Goal: Transaction & Acquisition: Purchase product/service

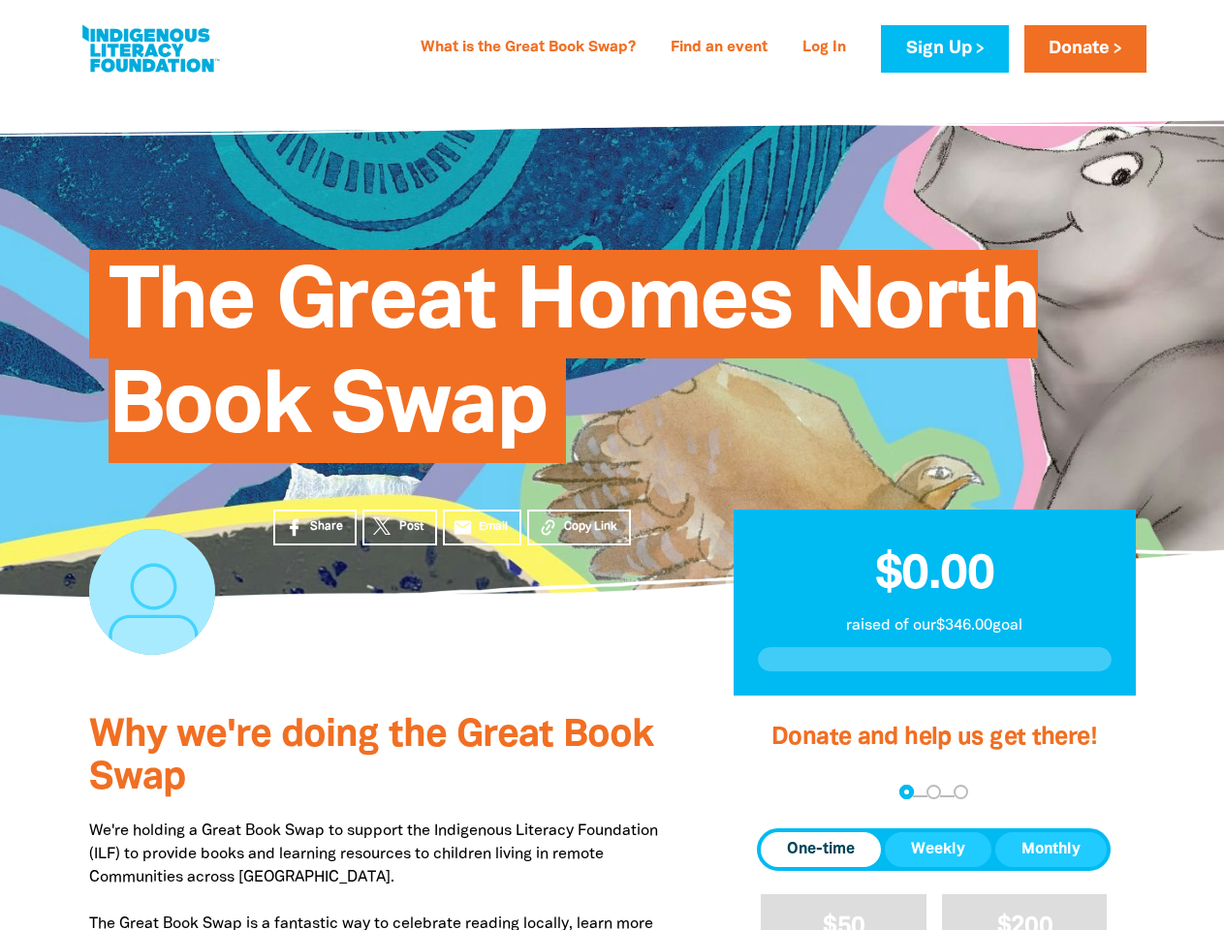
click at [612, 465] on div "The Great Homes North Book Swap" at bounding box center [612, 342] width 1105 height 394
click at [579, 527] on span "Copy Link" at bounding box center [590, 527] width 53 height 17
click at [783, 794] on div "arrow_back Back Step 1 Step 2 Step 3" at bounding box center [934, 793] width 354 height 23
click at [906, 793] on div "Navigate to step 1 of 3 to enter your donation amount" at bounding box center [906, 792] width 5 height 5
click at [821, 850] on span "One-time" at bounding box center [821, 849] width 68 height 23
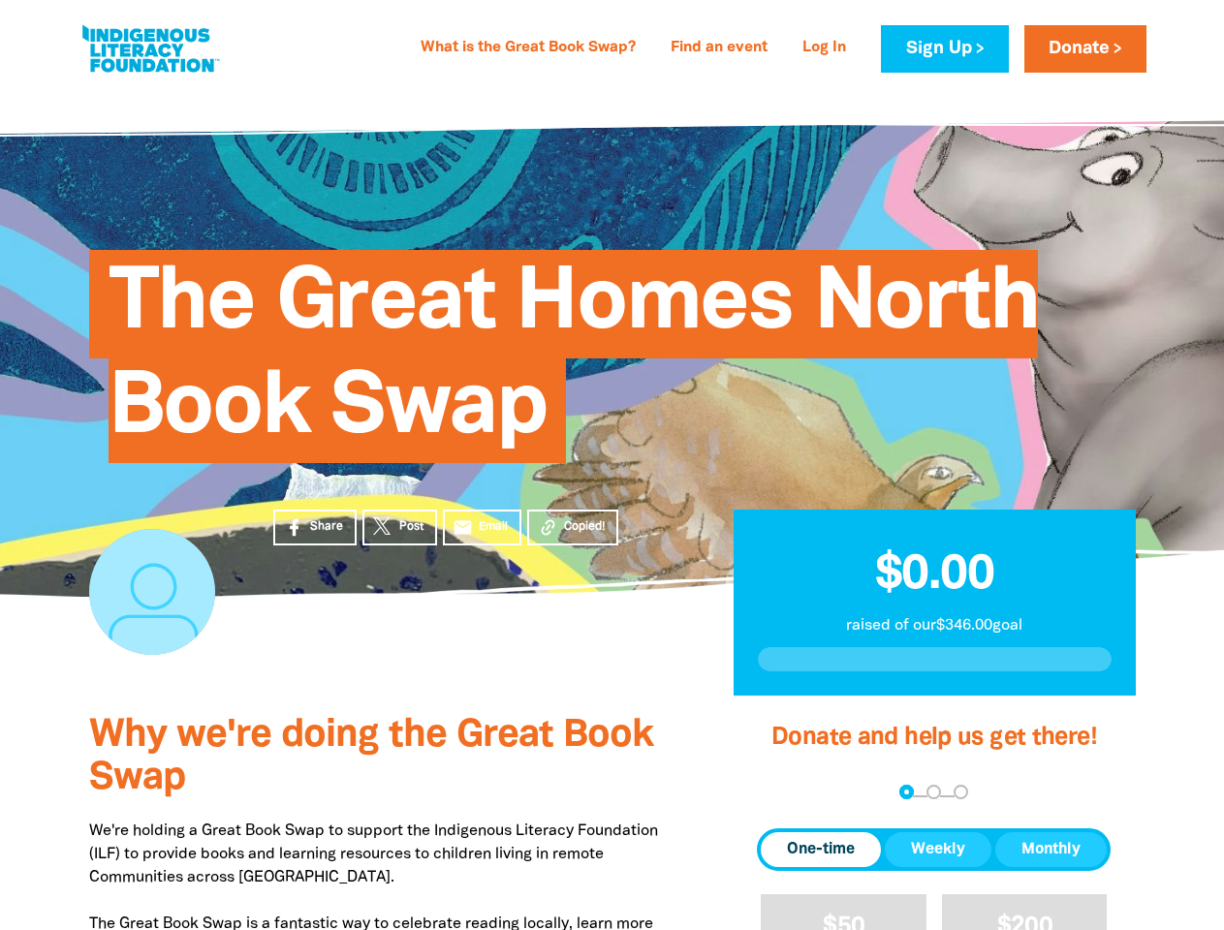
click at [938, 850] on span "Weekly" at bounding box center [938, 849] width 54 height 23
click at [1051, 850] on span "Monthly" at bounding box center [1051, 849] width 59 height 23
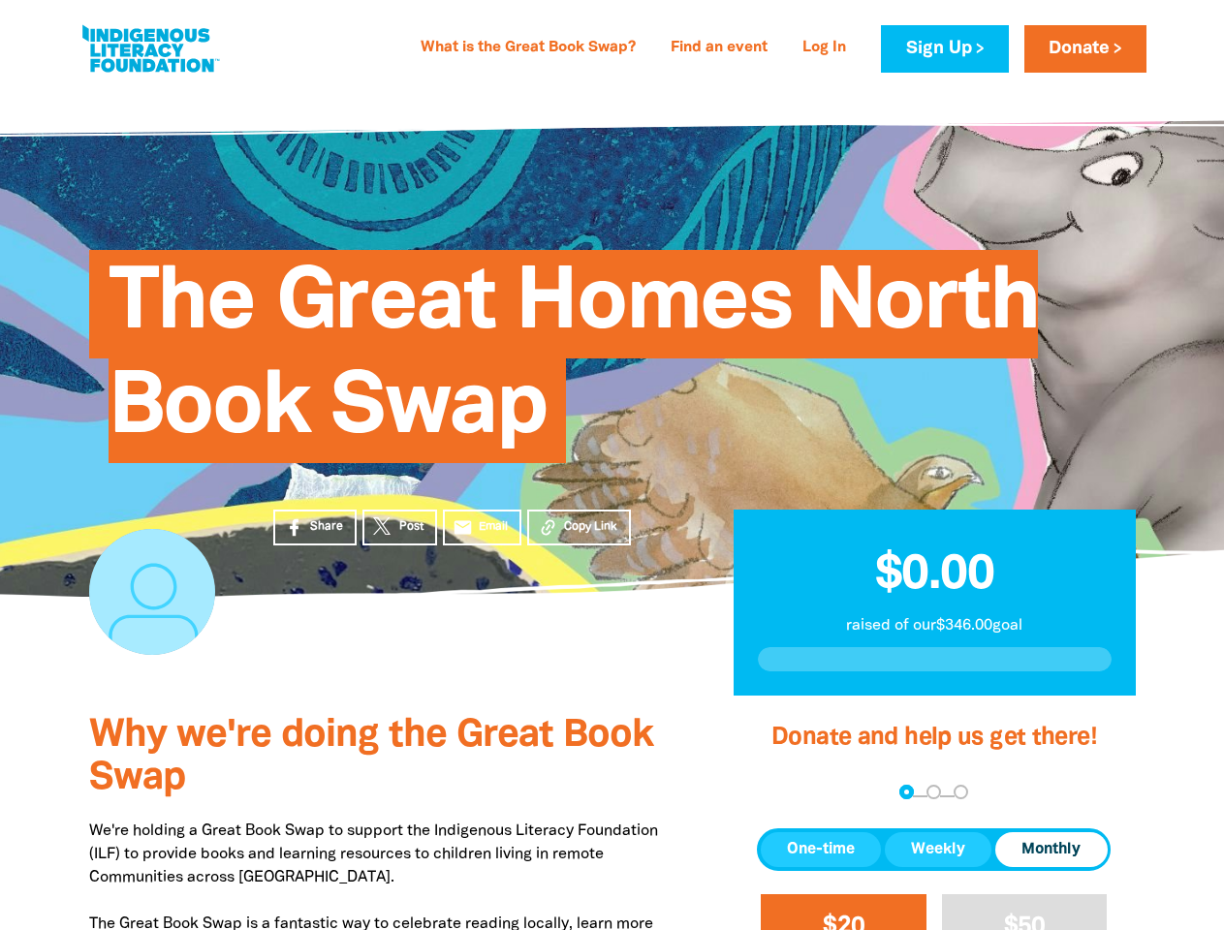
click at [843, 916] on span "$20" at bounding box center [844, 927] width 42 height 22
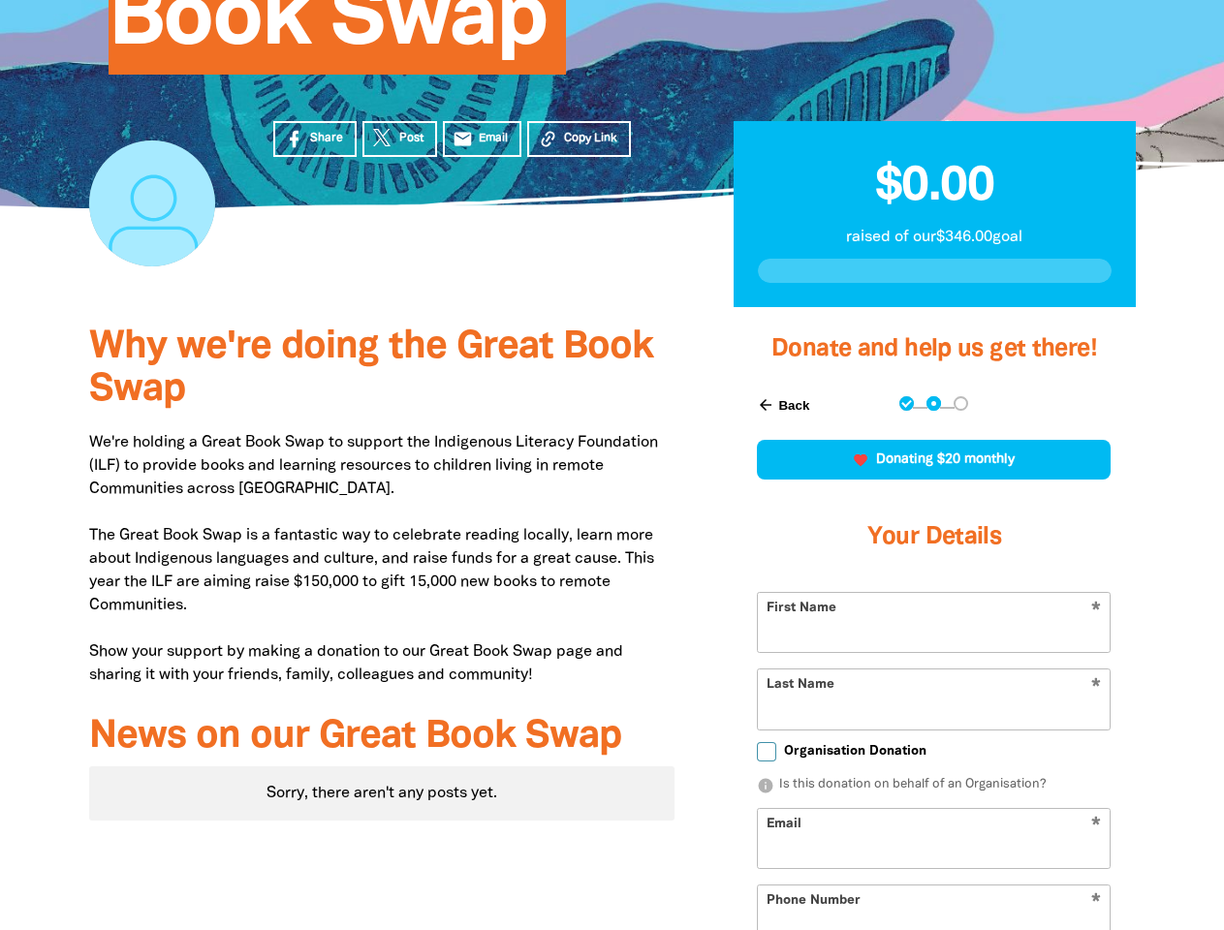
scroll to position [533, 0]
